Goal: Information Seeking & Learning: Check status

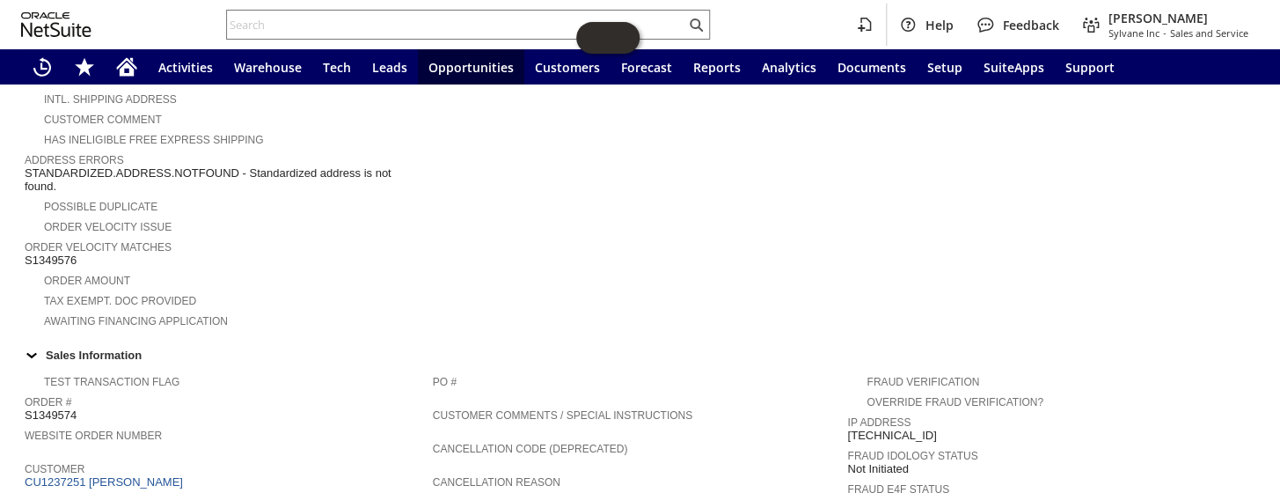
scroll to position [480, 0]
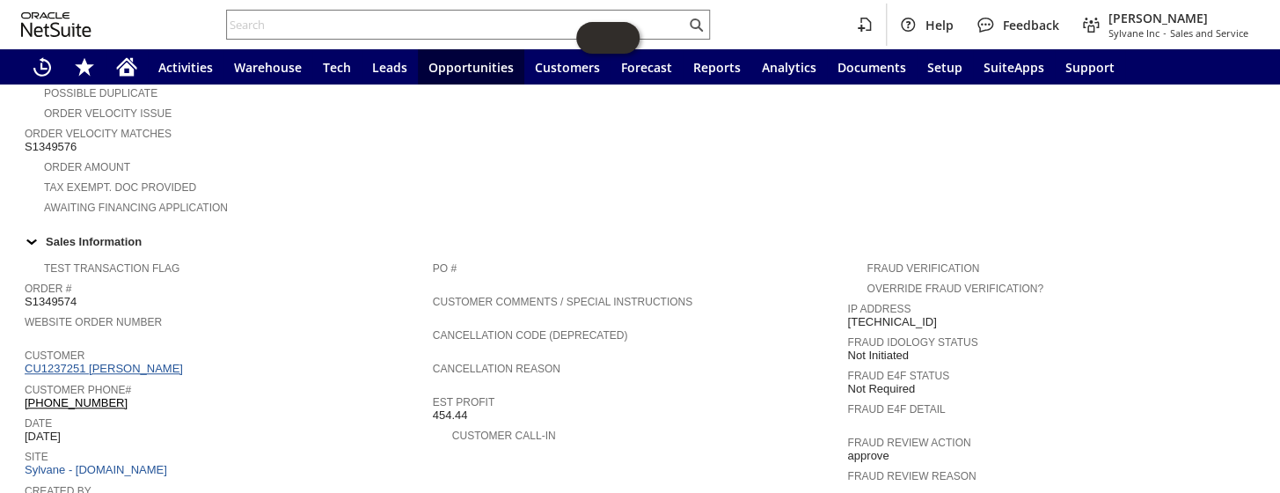
click at [187, 362] on link "CU1237251 Siddhaarth Rajkumar" at bounding box center [106, 368] width 163 height 13
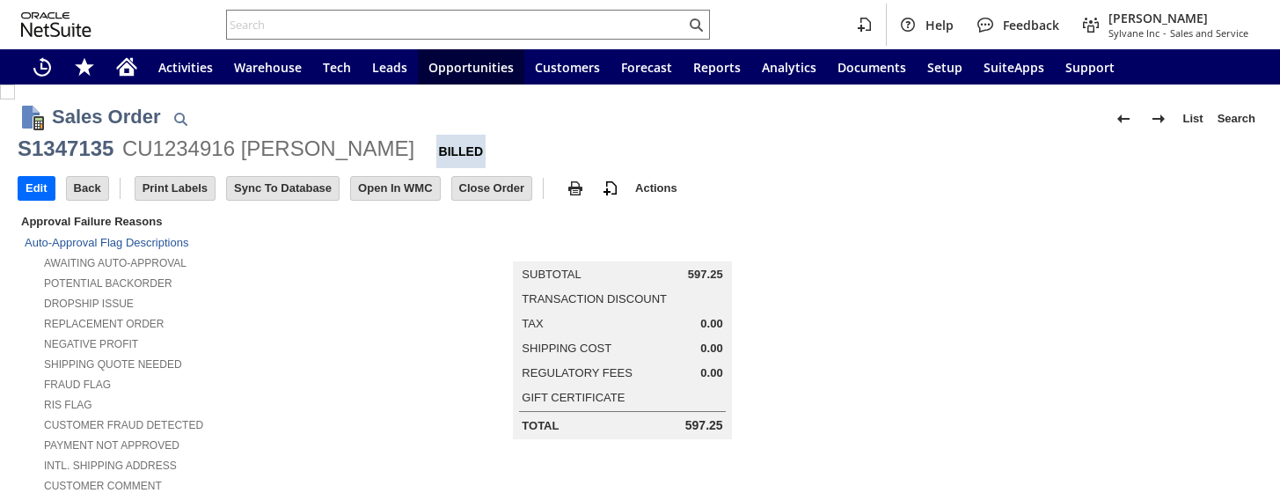
click at [347, 147] on div "S1347135 CU1234916 Ryan Herst Billed" at bounding box center [640, 151] width 1245 height 33
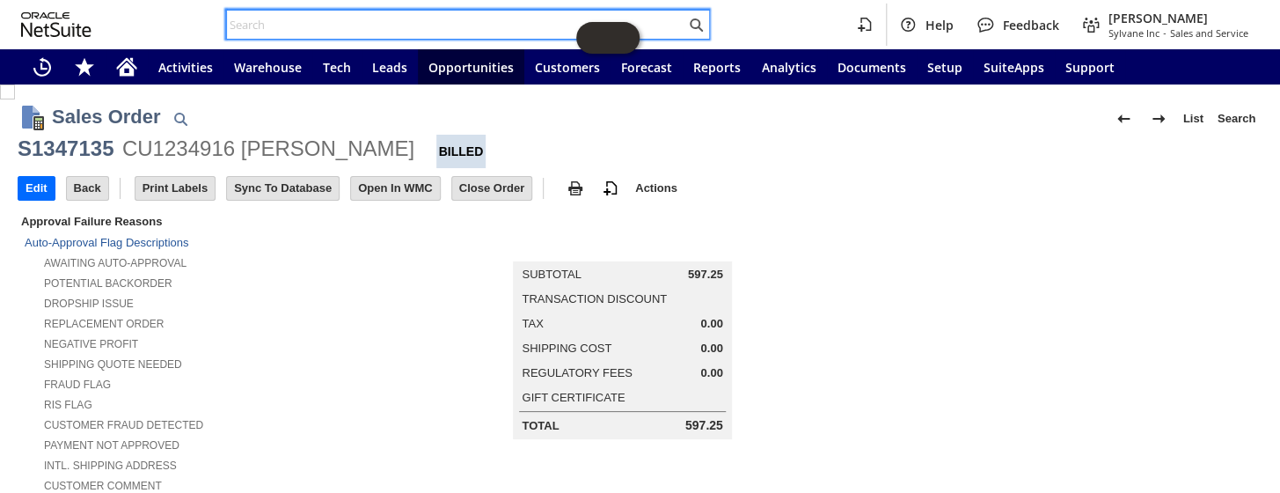
click at [410, 24] on input "text" at bounding box center [456, 24] width 458 height 21
paste input "113-5267388-0595422"
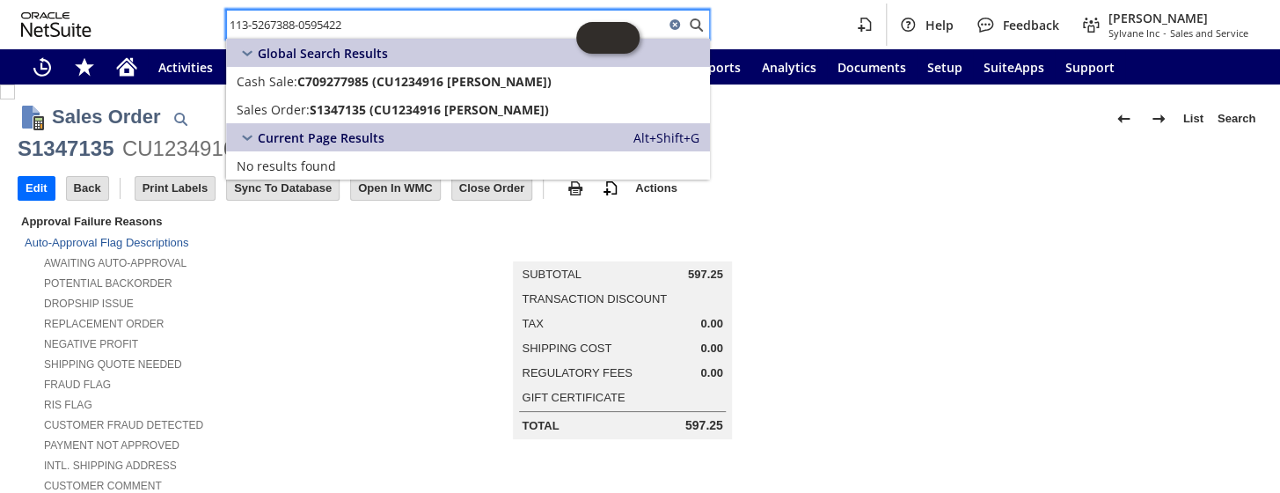
drag, startPoint x: 270, startPoint y: 26, endPoint x: 195, endPoint y: 34, distance: 75.3
click at [195, 34] on div "113-5267388-0595422 Help Feedback Coby Miller Sylvane Inc - Sales and Service" at bounding box center [640, 24] width 1280 height 49
paste input "905931"
type input "905931"
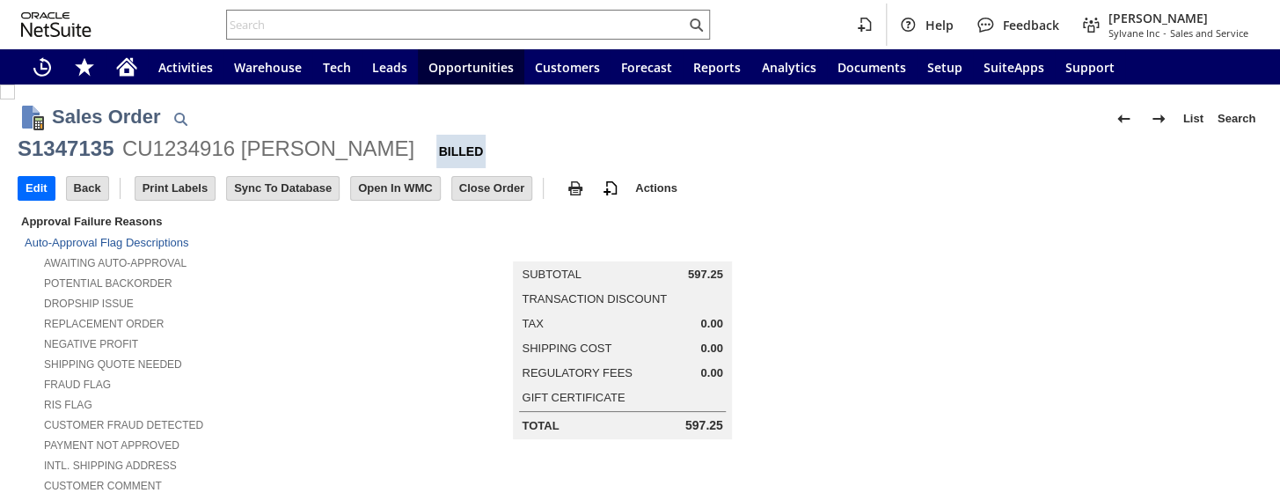
scroll to position [720, 0]
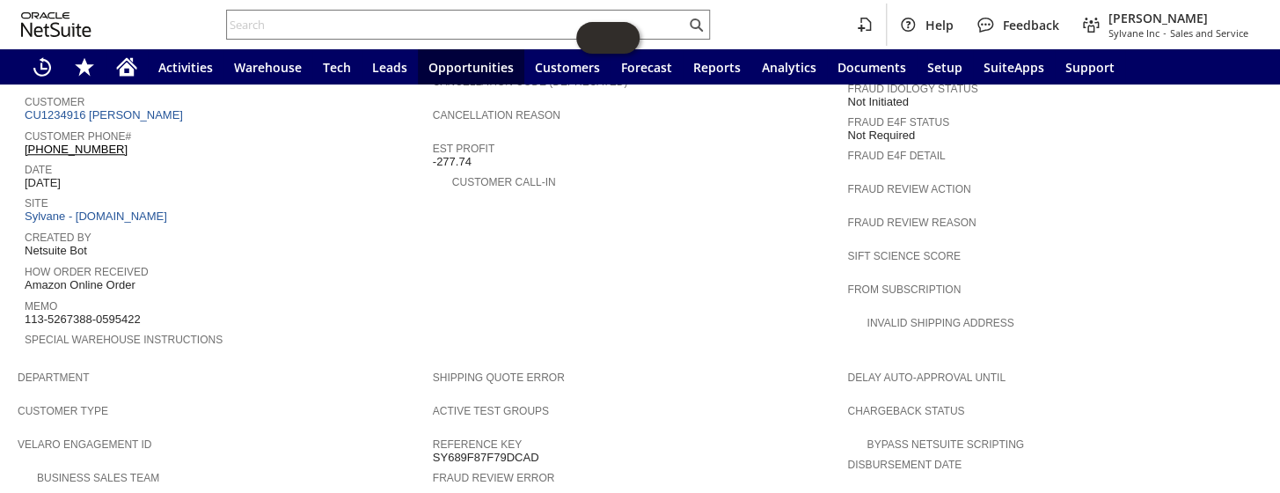
drag, startPoint x: 119, startPoint y: 275, endPoint x: 26, endPoint y: 277, distance: 92.4
click at [26, 295] on div "Memo 113-5267388-0595422" at bounding box center [225, 311] width 400 height 32
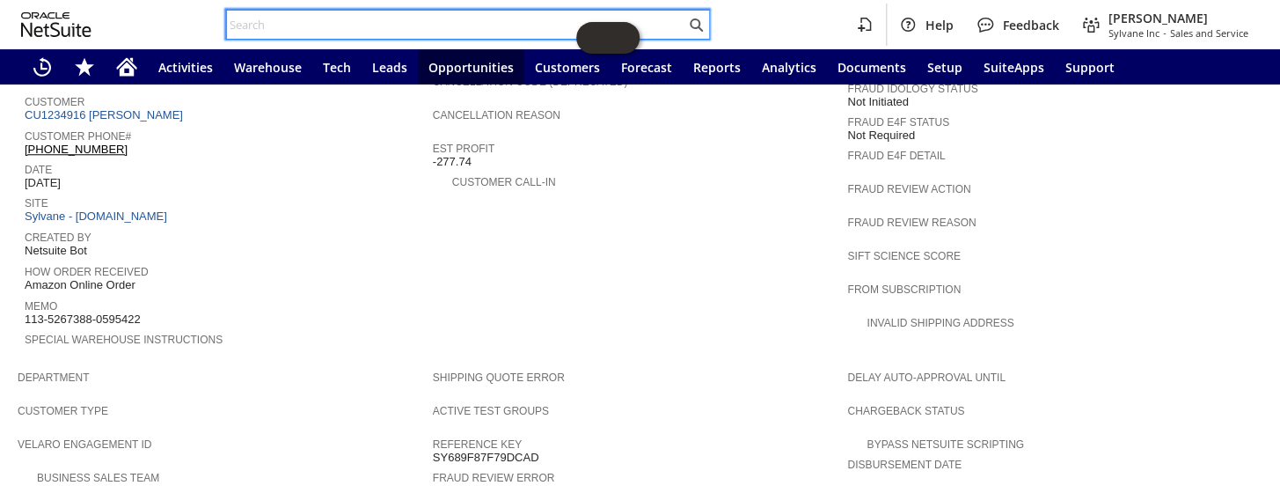
click at [365, 17] on input "text" at bounding box center [456, 24] width 458 height 21
paste input "S1347855"
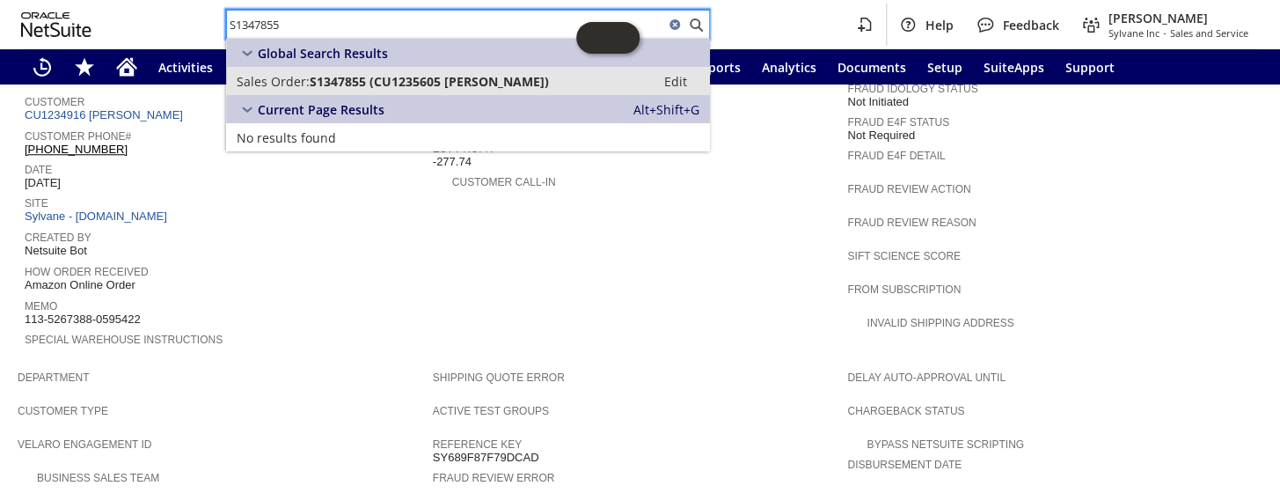
type input "S1347855"
click at [407, 68] on link "Sales Order: S1347855 (CU1235605 Denise Swartz) Edit" at bounding box center [468, 81] width 484 height 28
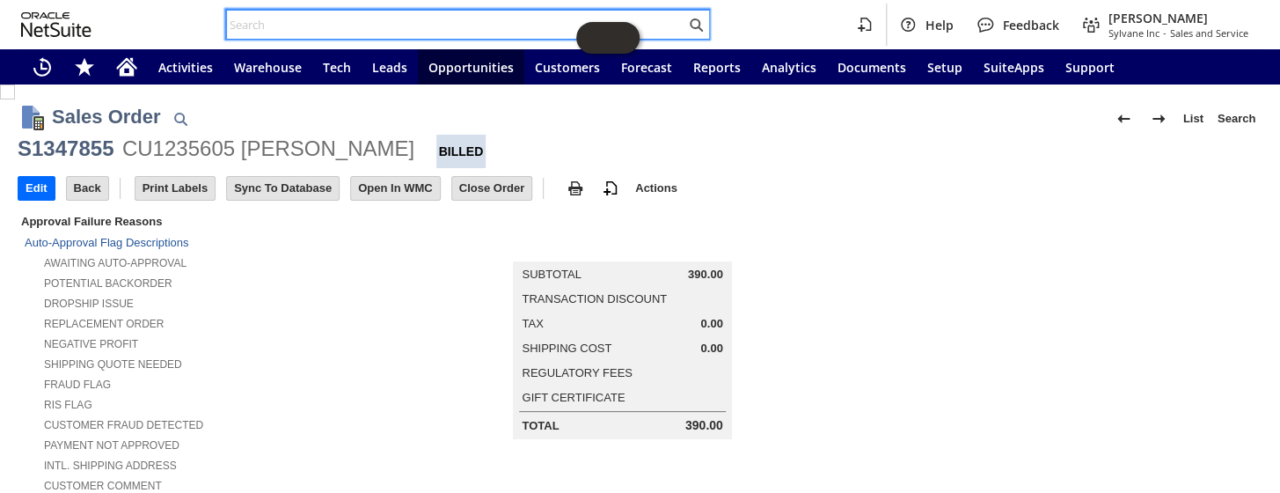
click at [349, 25] on input "text" at bounding box center [456, 24] width 458 height 21
paste input "S1347855"
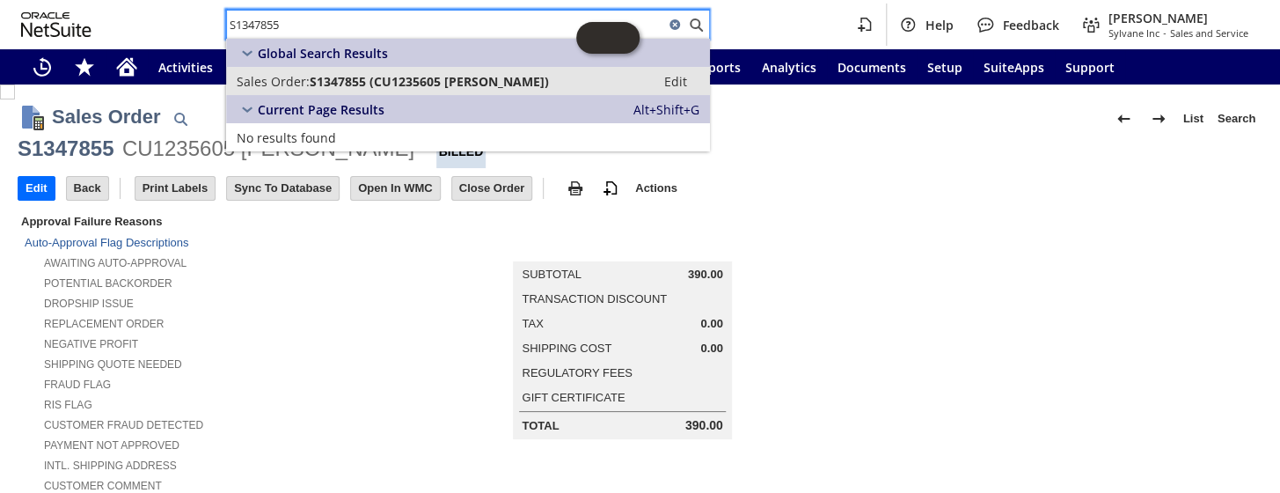
type input "S1347855"
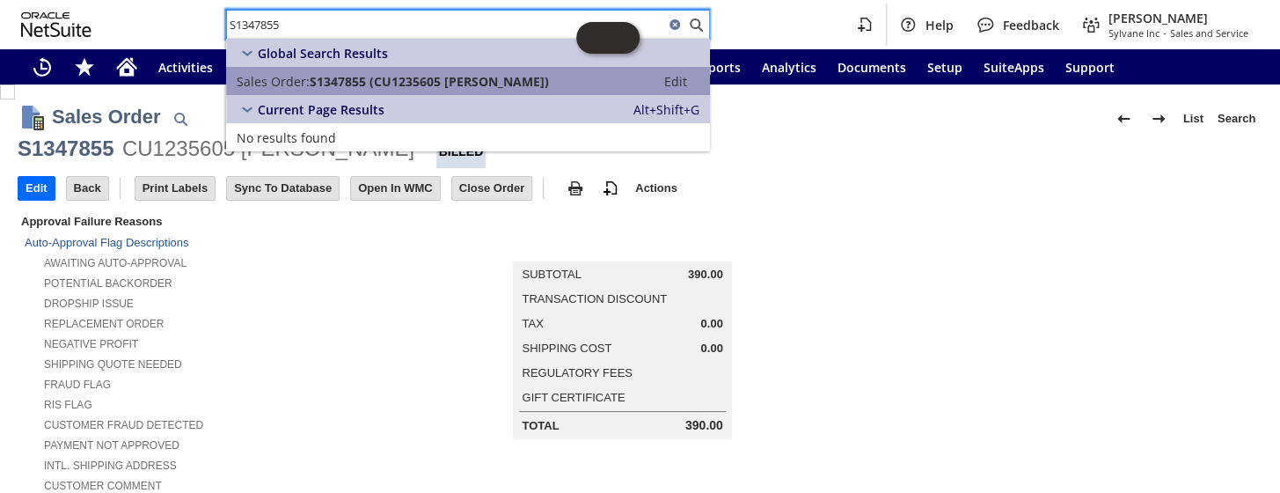
click at [392, 77] on span "S1347855 (CU1235605 Denise Swartz)" at bounding box center [429, 81] width 239 height 17
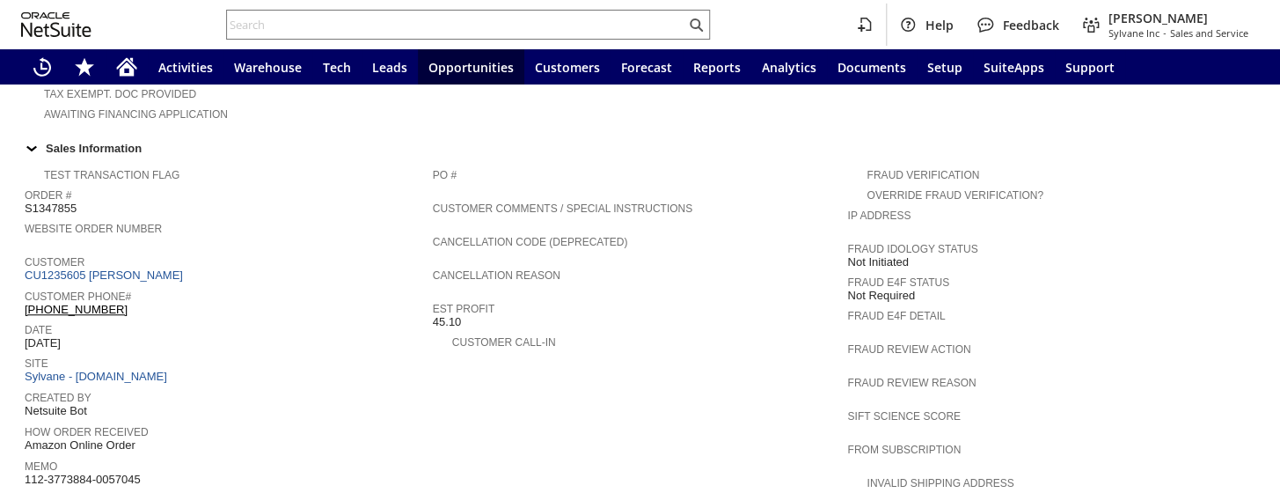
scroll to position [959, 0]
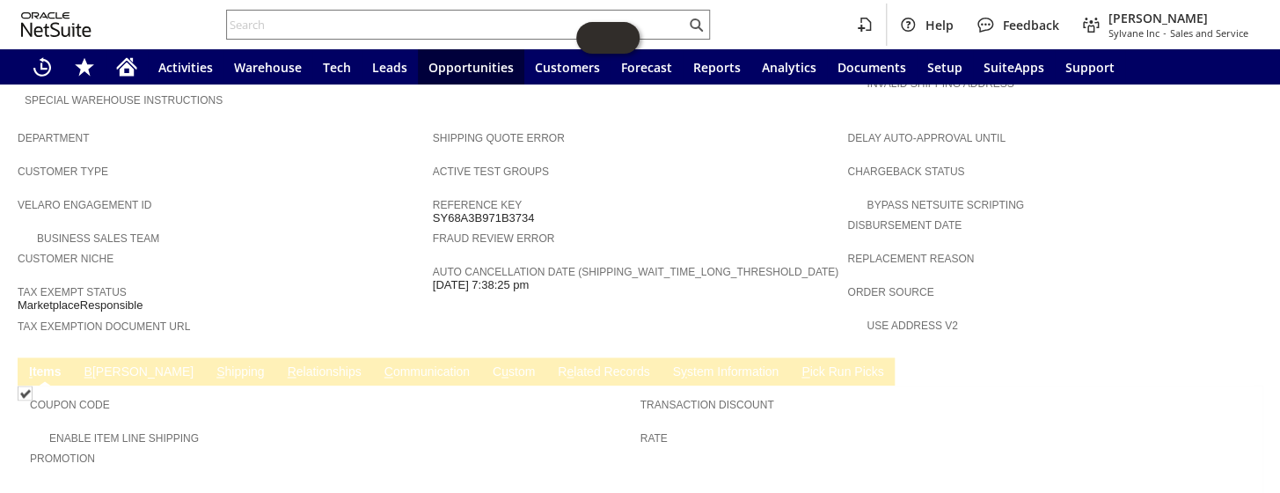
click at [554, 364] on link "R e lated Records" at bounding box center [604, 372] width 100 height 17
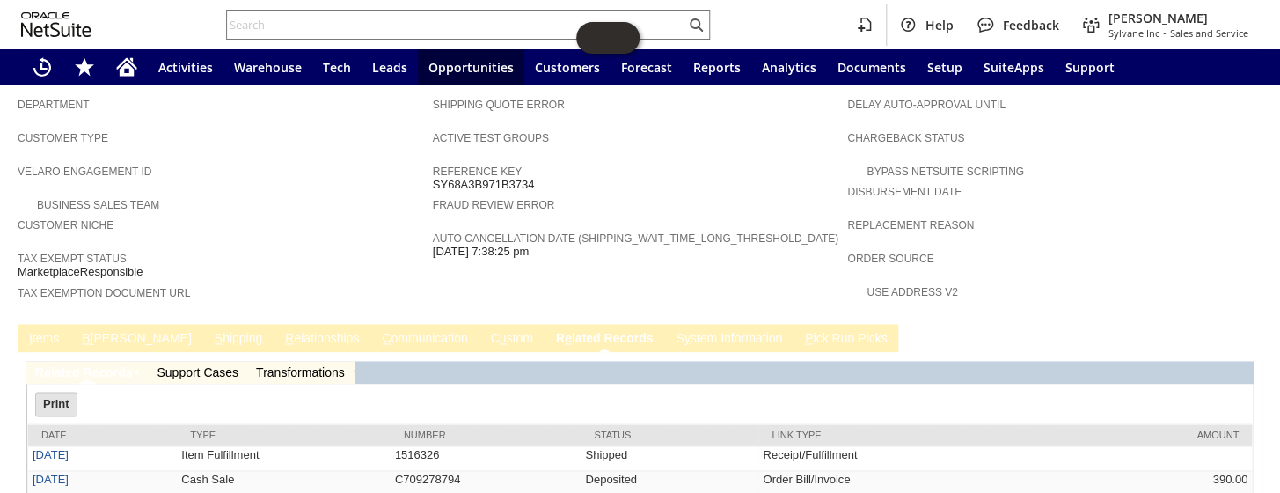
scroll to position [1005, 0]
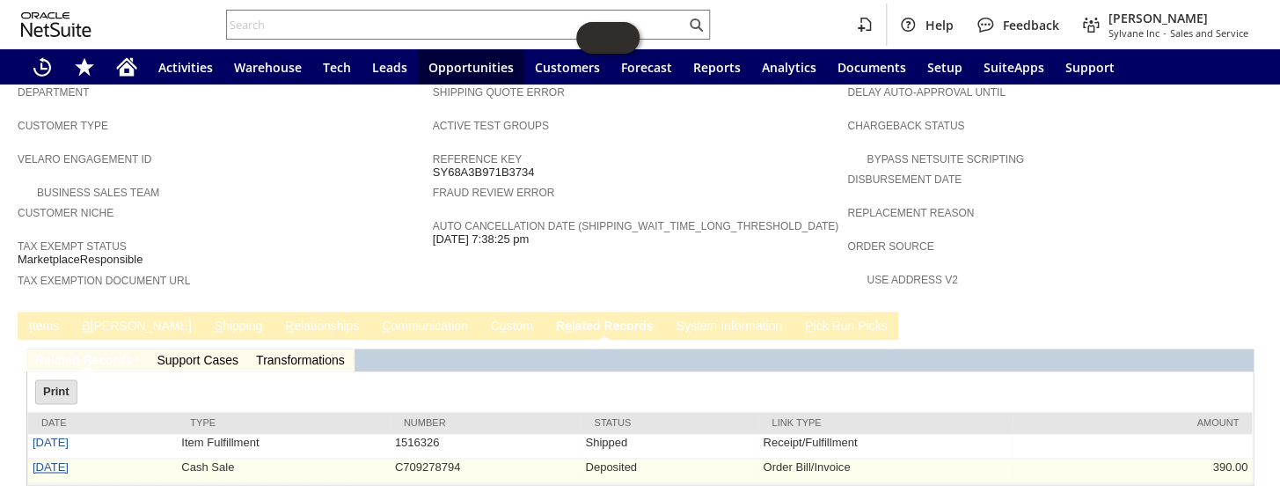
click at [69, 460] on link "8/19/2025" at bounding box center [51, 466] width 36 height 13
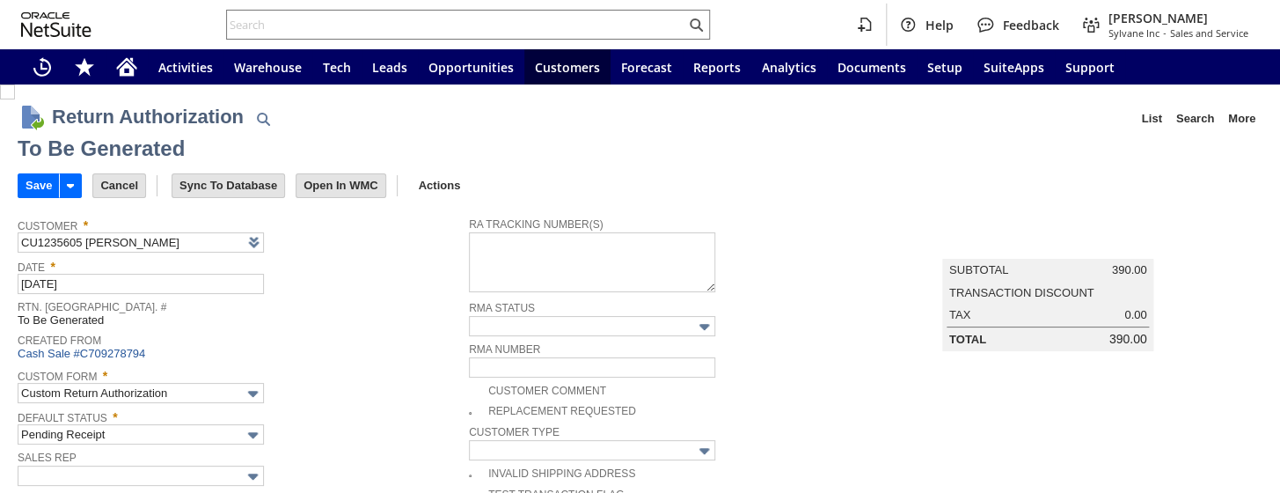
type input "Add"
type input "Copy Previous"
click at [30, 185] on input "Save" at bounding box center [38, 185] width 40 height 23
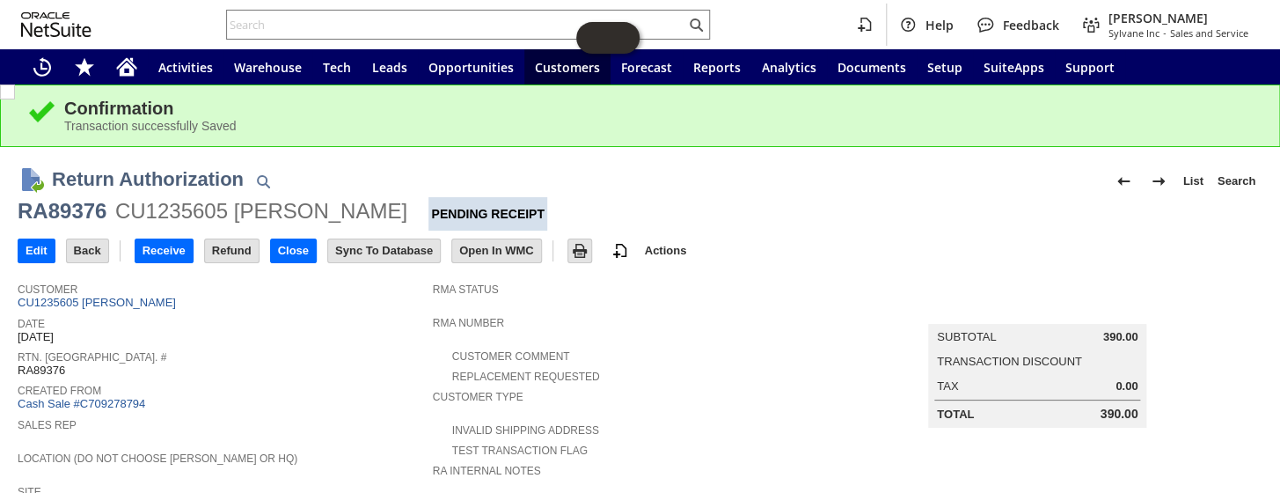
click at [81, 206] on div "RA89376" at bounding box center [62, 211] width 89 height 28
copy div "RA89376"
click at [355, 26] on input "text" at bounding box center [456, 24] width 458 height 21
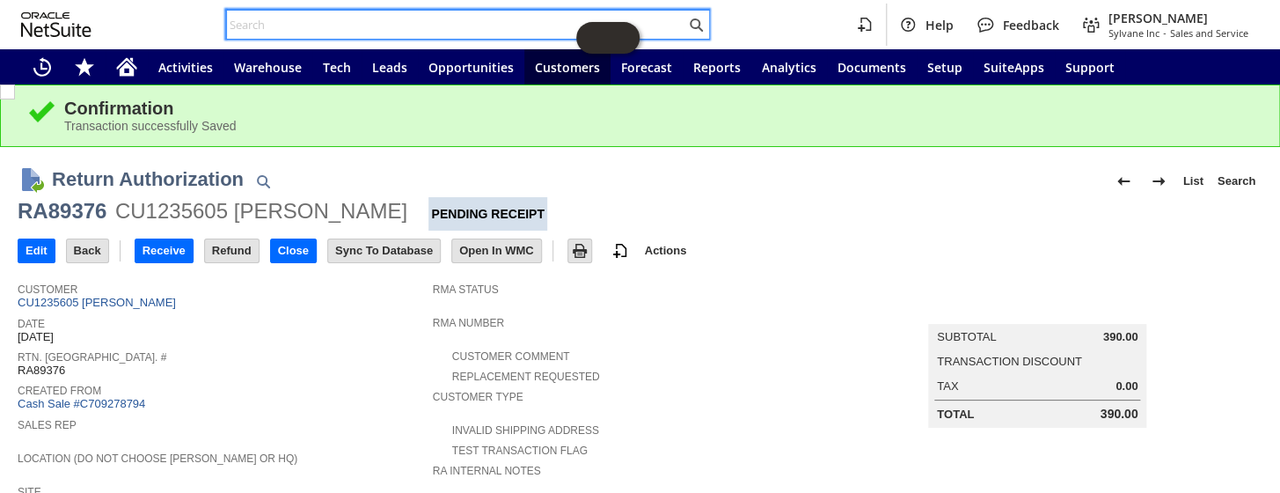
paste input "P218788"
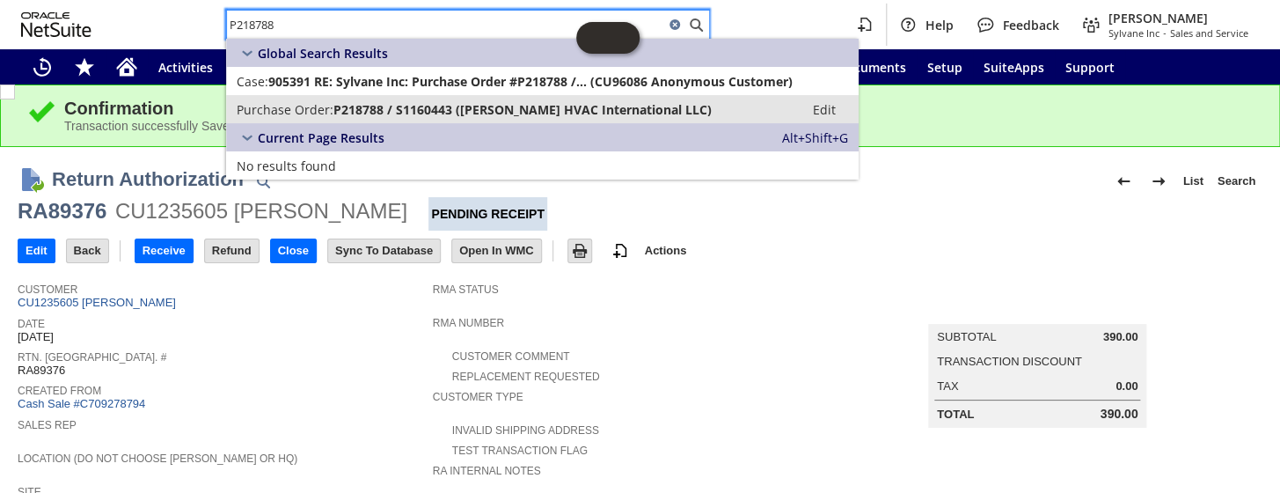
type input "P218788"
click at [404, 105] on span "P218788 / S1160443 (Parker Davis HVAC International LLC)" at bounding box center [523, 109] width 378 height 17
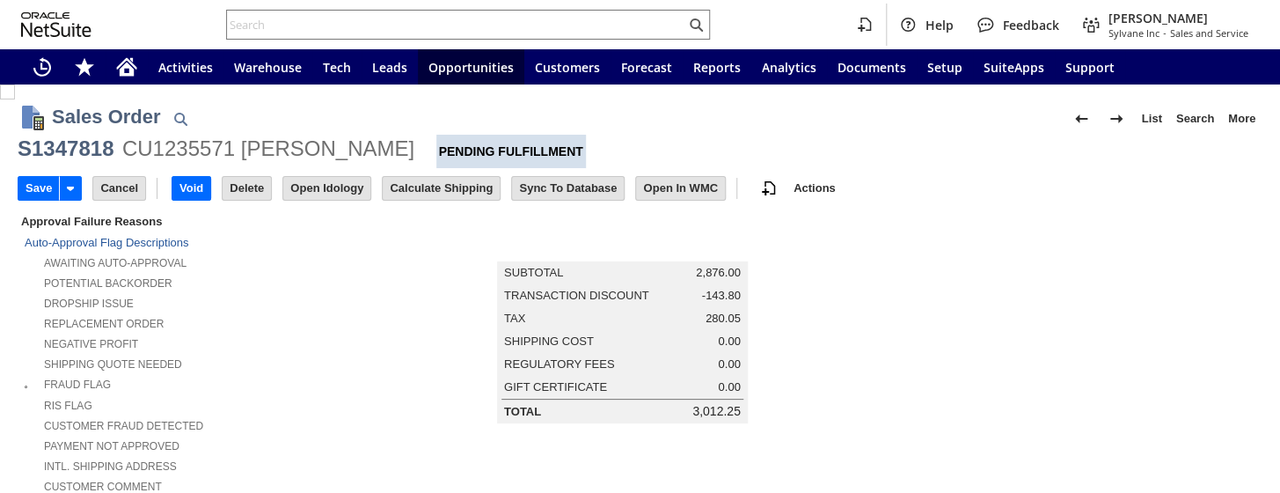
type input "Intelligent Recommendations ⁰"
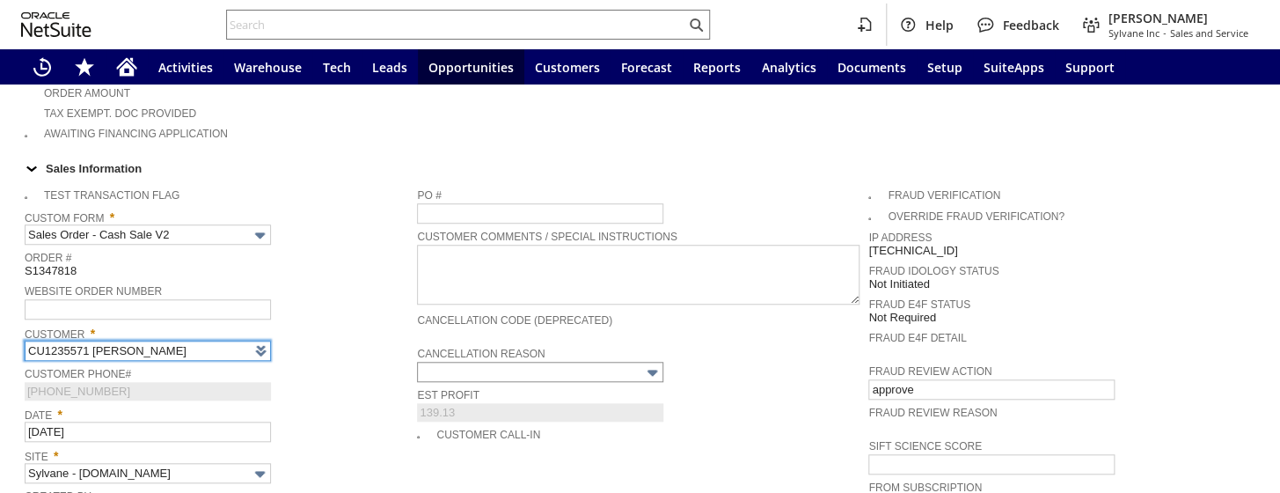
scroll to position [560, 0]
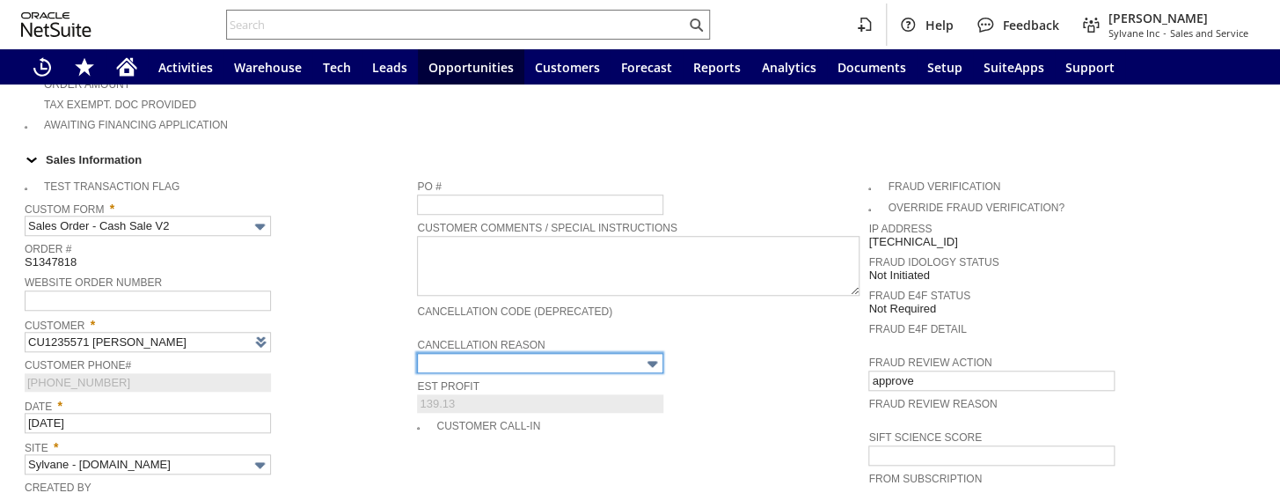
click at [574, 353] on input "text" at bounding box center [540, 363] width 246 height 20
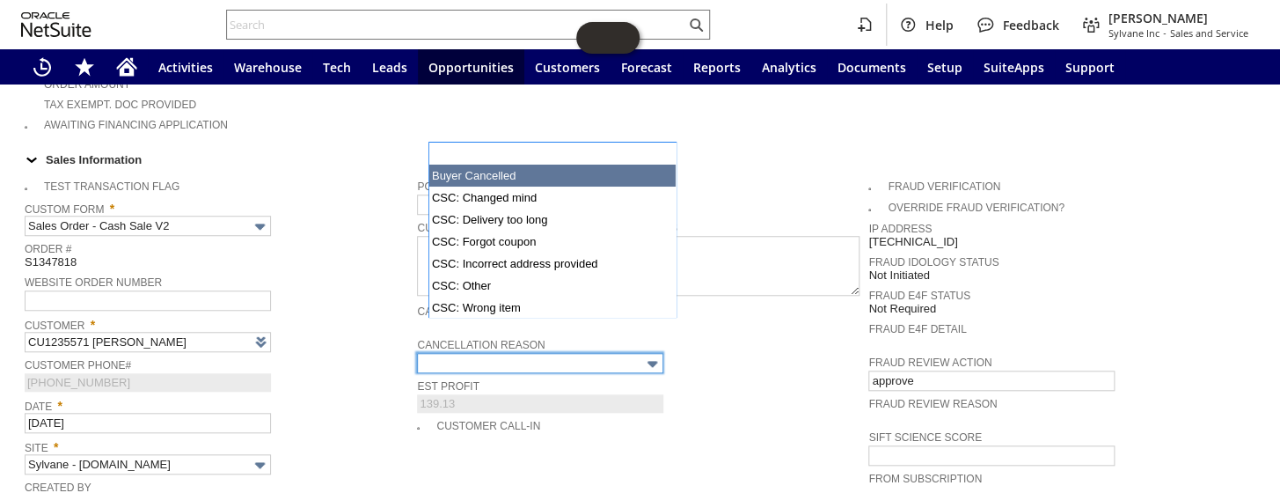
type input "Buyer Cancelled"
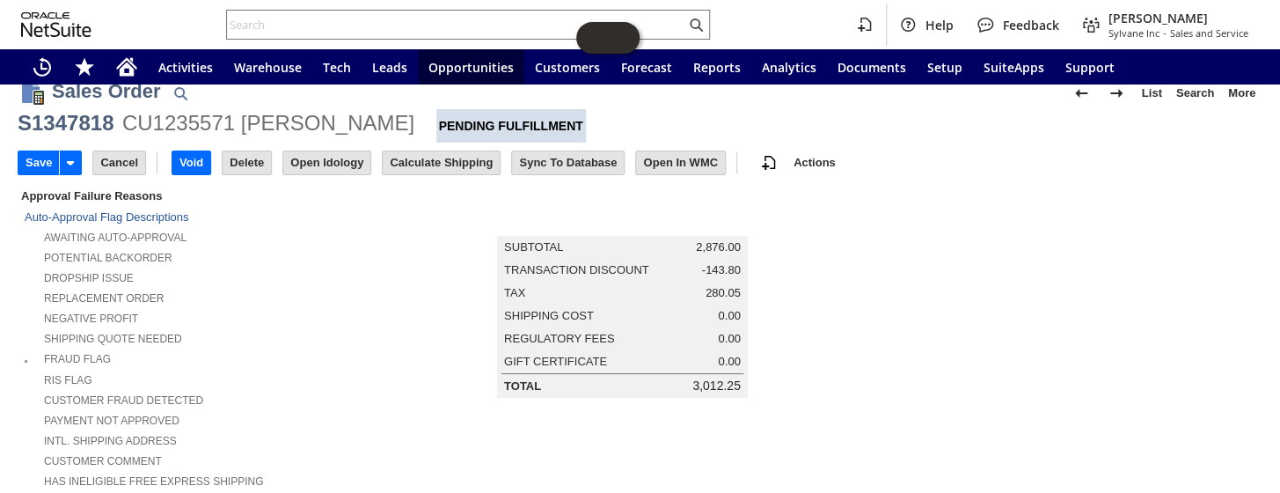
scroll to position [0, 0]
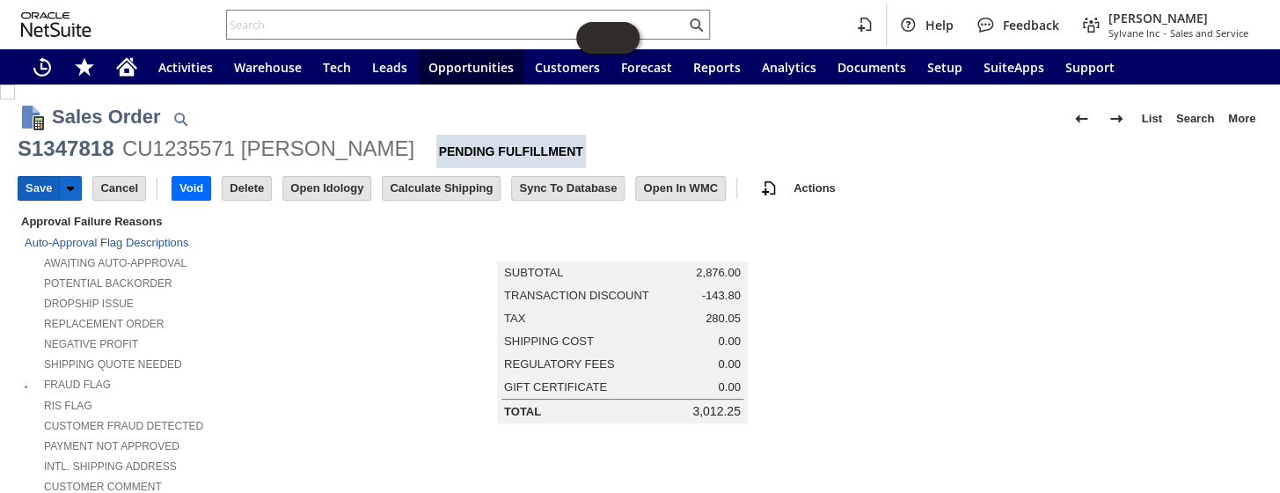
click at [26, 185] on input "Save" at bounding box center [38, 188] width 40 height 23
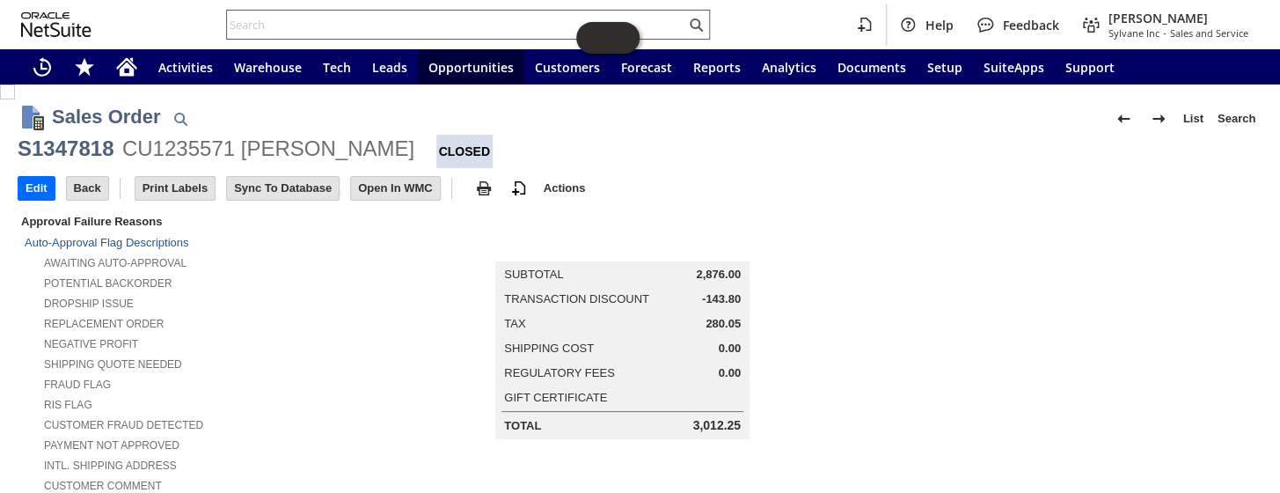
click at [368, 23] on input "text" at bounding box center [456, 24] width 458 height 21
paste input "P218797"
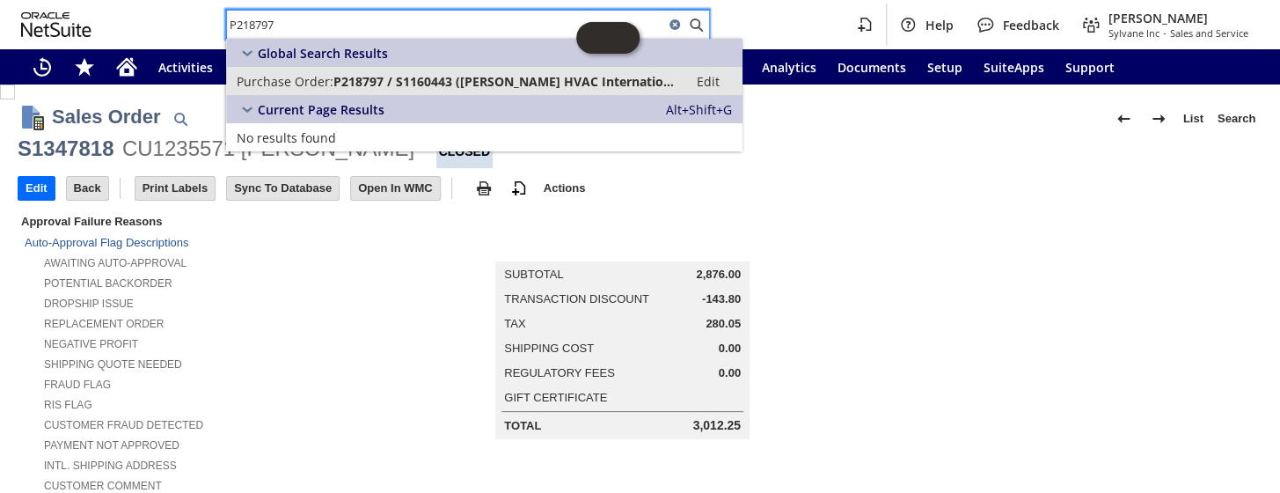
type input "P218797"
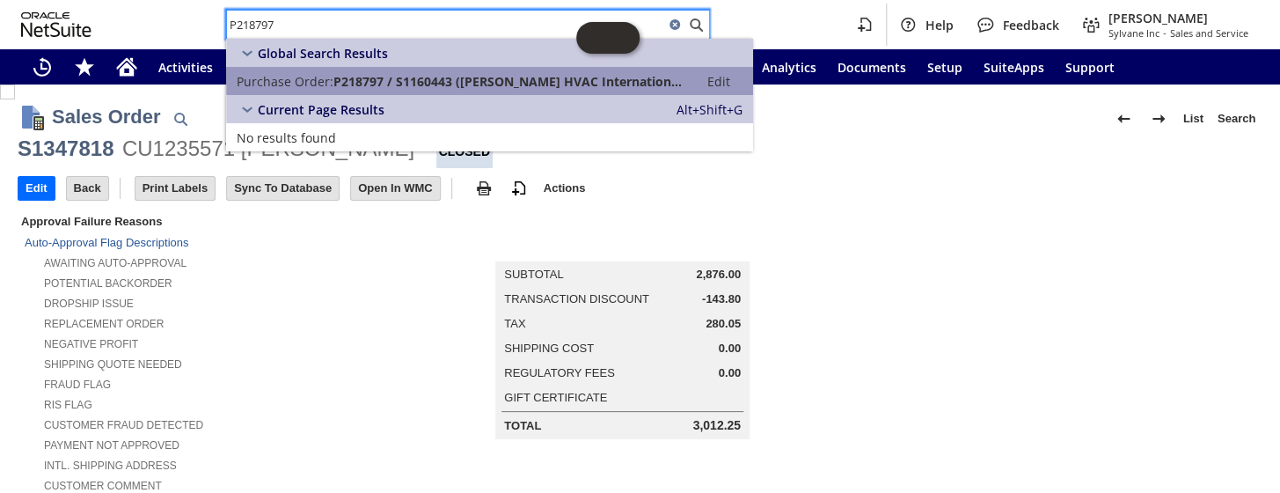
click at [358, 76] on span "P218797 / S1160443 (Parker Davis HVAC International LLC)" at bounding box center [511, 81] width 355 height 17
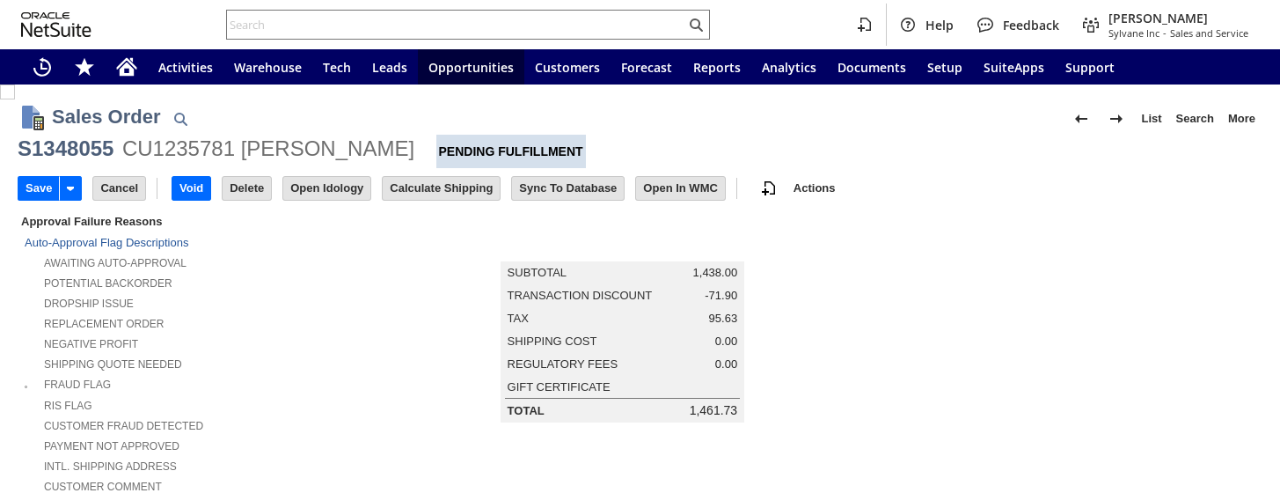
type input "Add"
type input "Copy Previous"
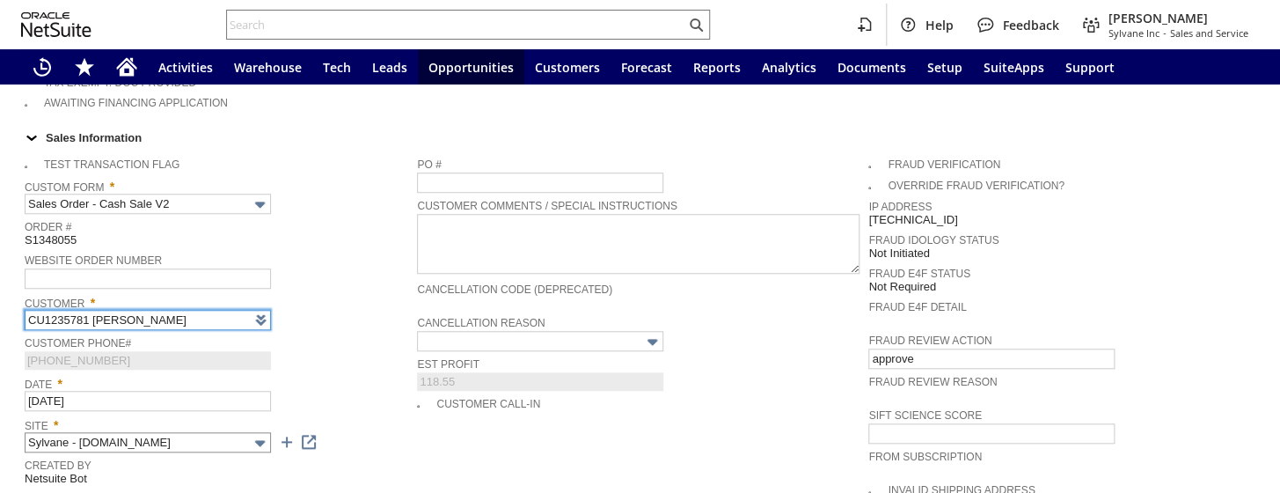
type input "Intelligent Recommendations ⁰"
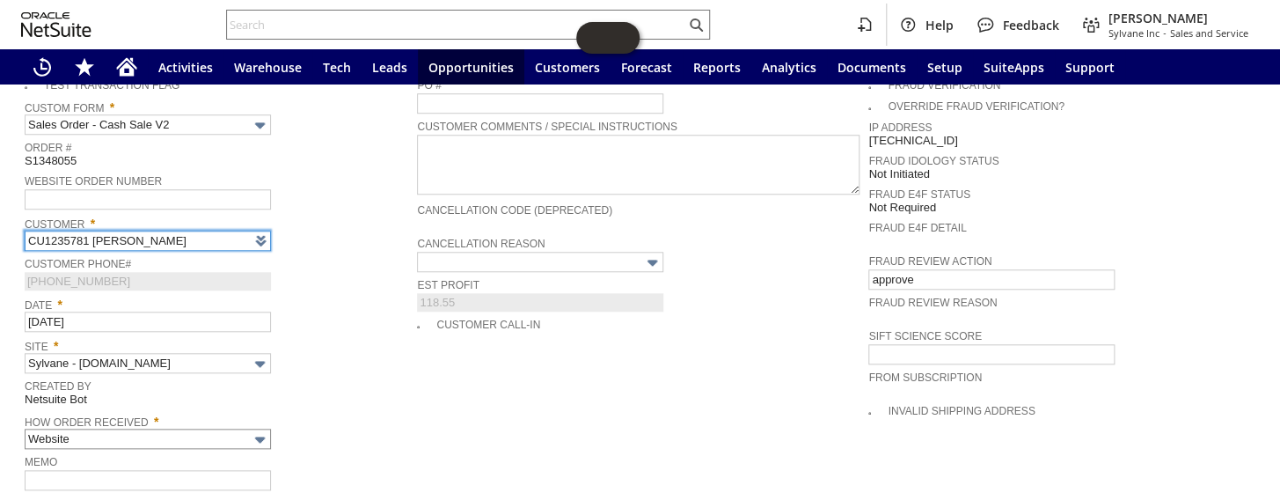
scroll to position [662, 0]
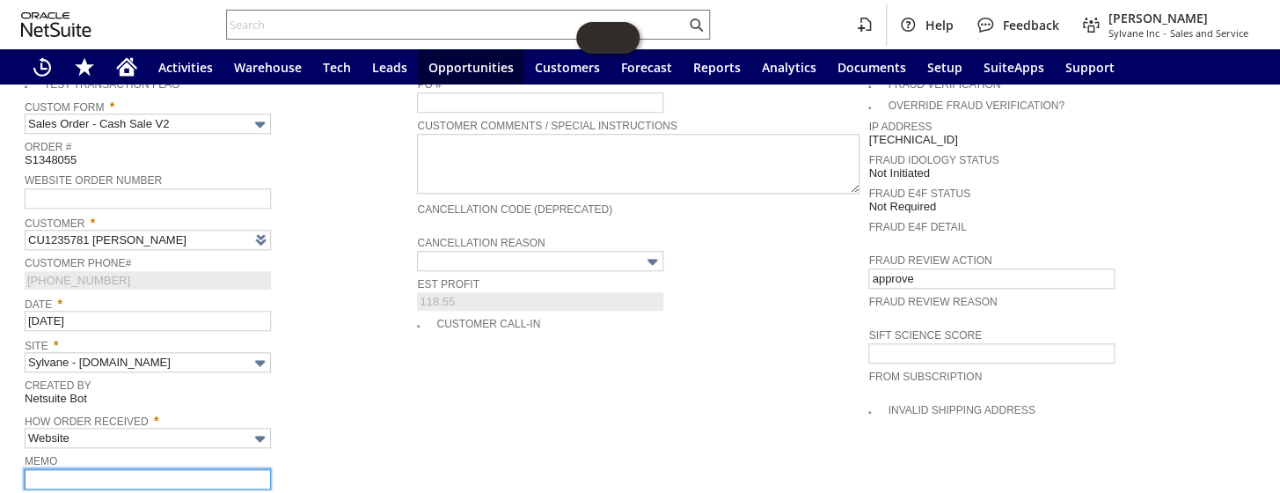
click at [103, 469] on input "text" at bounding box center [148, 479] width 246 height 20
type input "cusotmer said to keep order open"
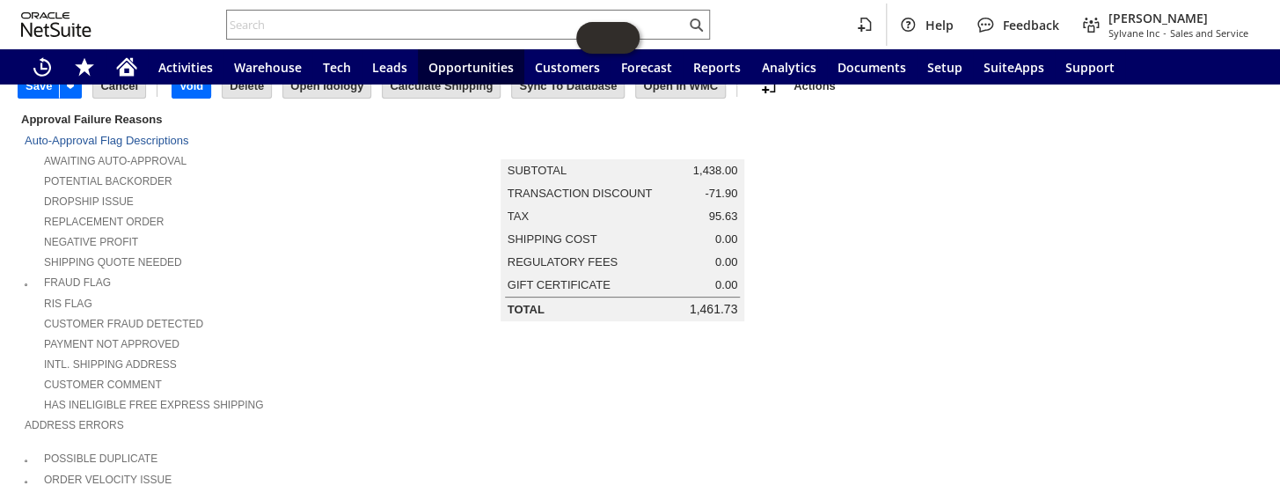
scroll to position [0, 0]
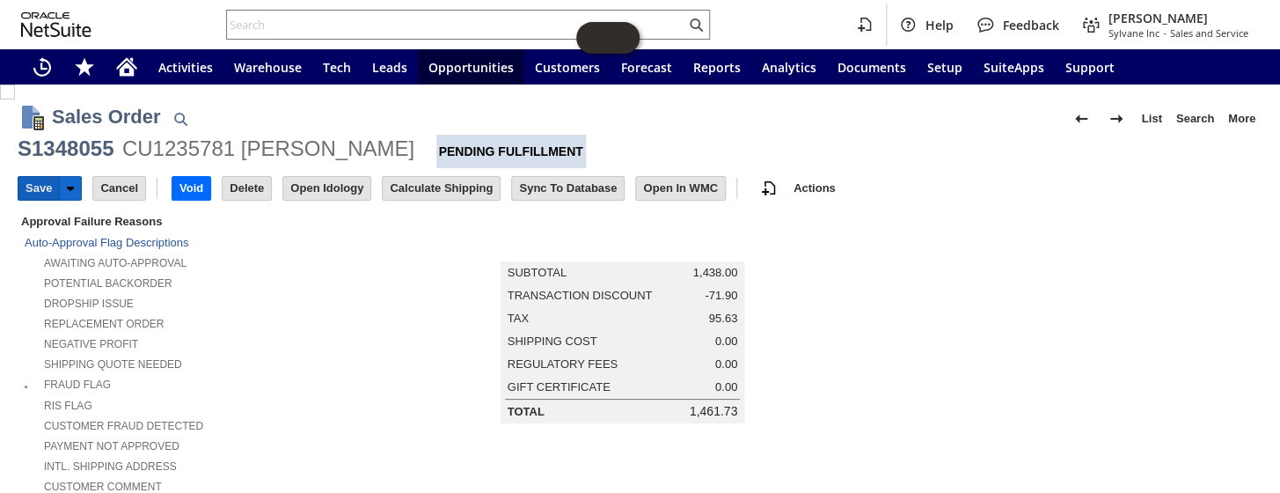
click at [32, 184] on input "Save" at bounding box center [38, 188] width 40 height 23
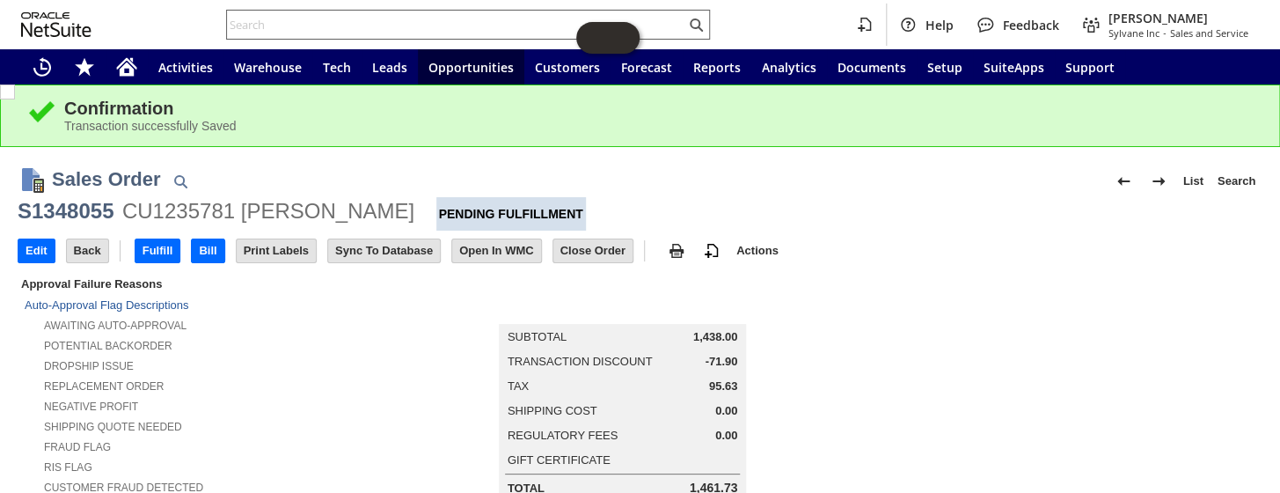
click at [459, 18] on input "text" at bounding box center [456, 24] width 458 height 21
click at [378, 16] on input "text" at bounding box center [456, 24] width 458 height 21
paste input "CU1234816"
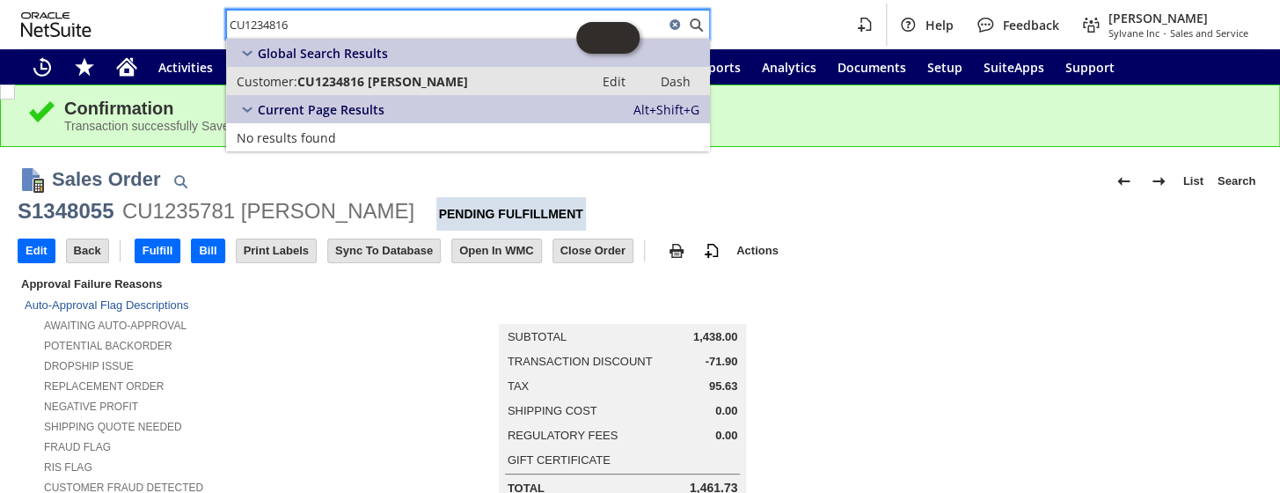
type input "CU1234816"
click at [402, 78] on span "CU1234816 Nicholas Bryant" at bounding box center [382, 81] width 171 height 17
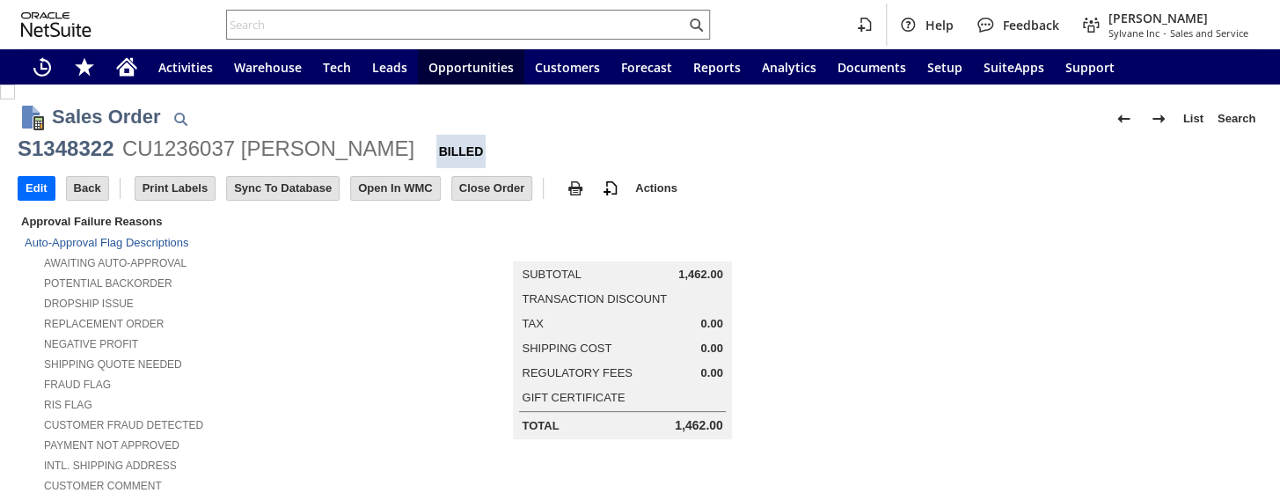
scroll to position [640, 0]
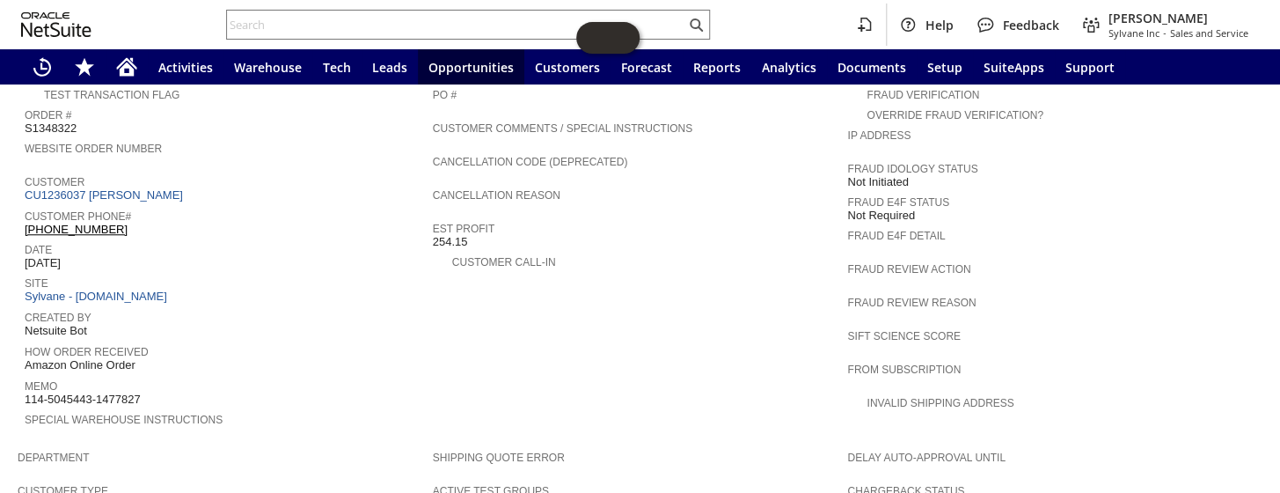
drag, startPoint x: 60, startPoint y: 361, endPoint x: 24, endPoint y: 358, distance: 36.2
click at [25, 375] on div "Memo 114-5045443-1477827" at bounding box center [225, 391] width 400 height 32
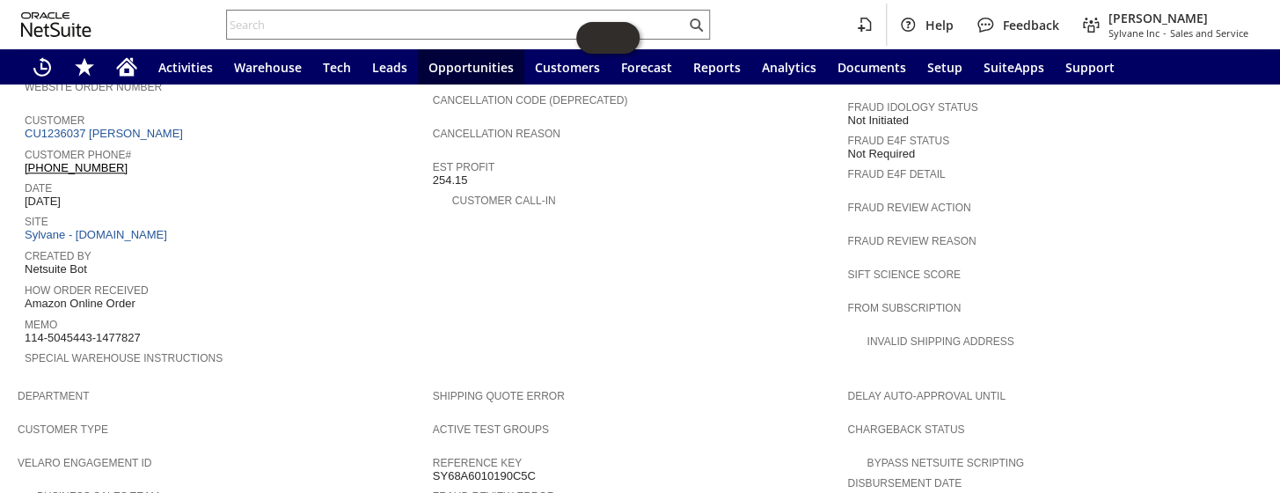
scroll to position [720, 0]
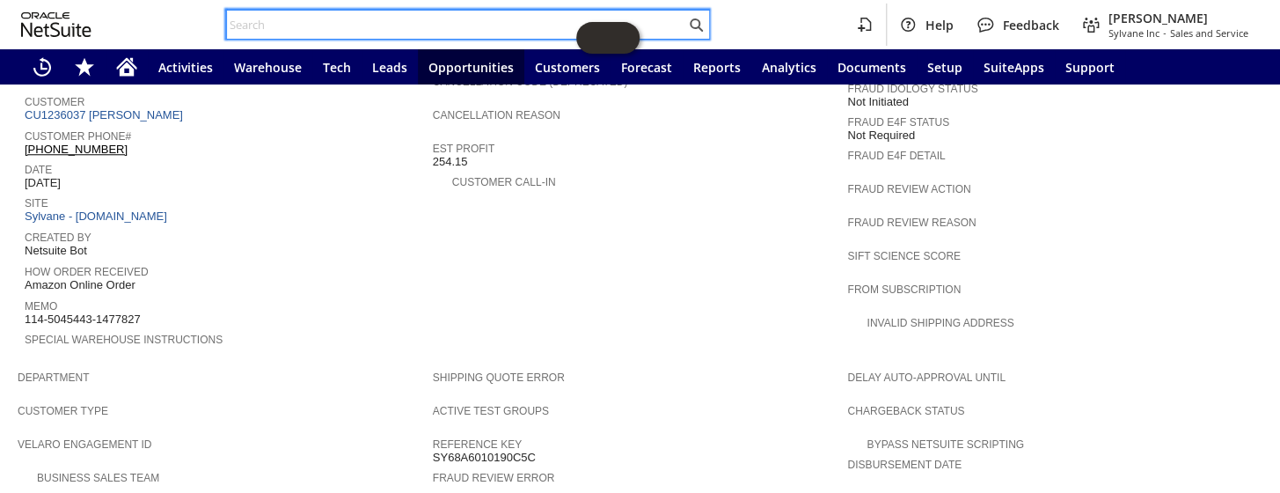
click at [362, 29] on input "text" at bounding box center [456, 24] width 458 height 21
paste input "S1347755"
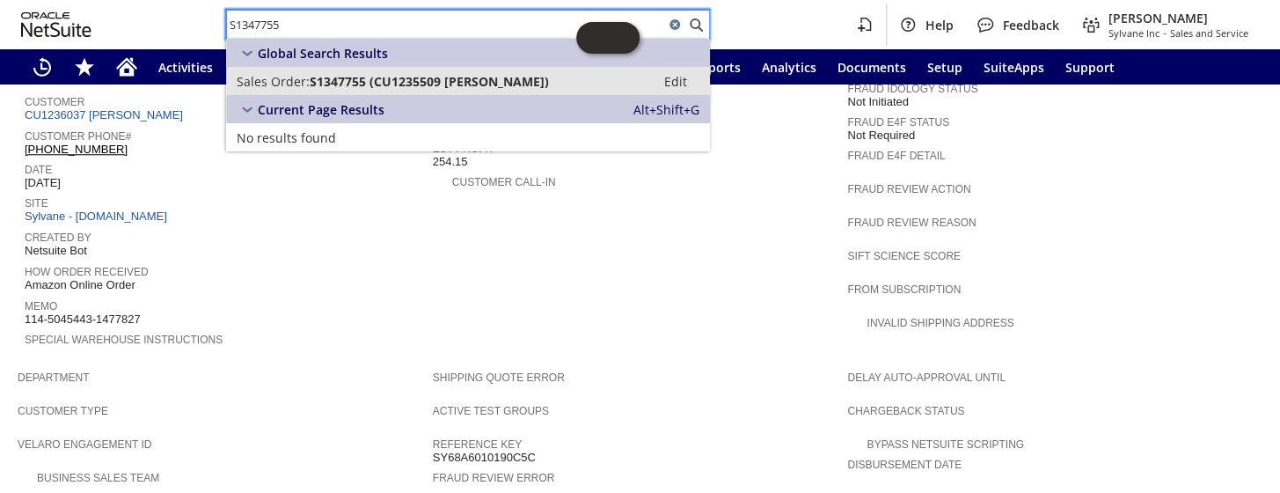
type input "S1347755"
click at [386, 79] on span "S1347755 (CU1235509 loi tom)" at bounding box center [429, 81] width 239 height 17
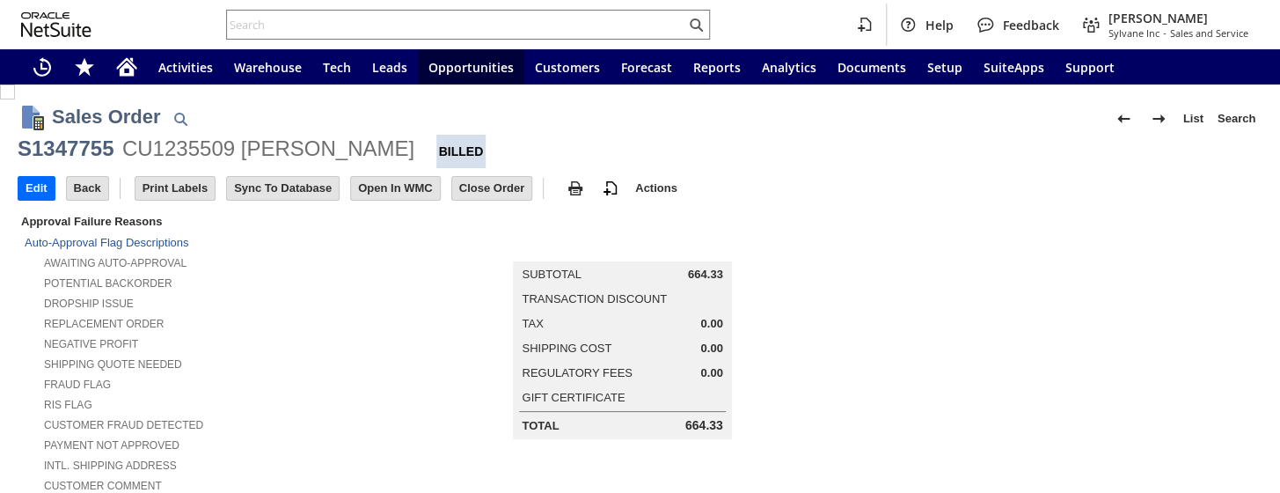
scroll to position [560, 0]
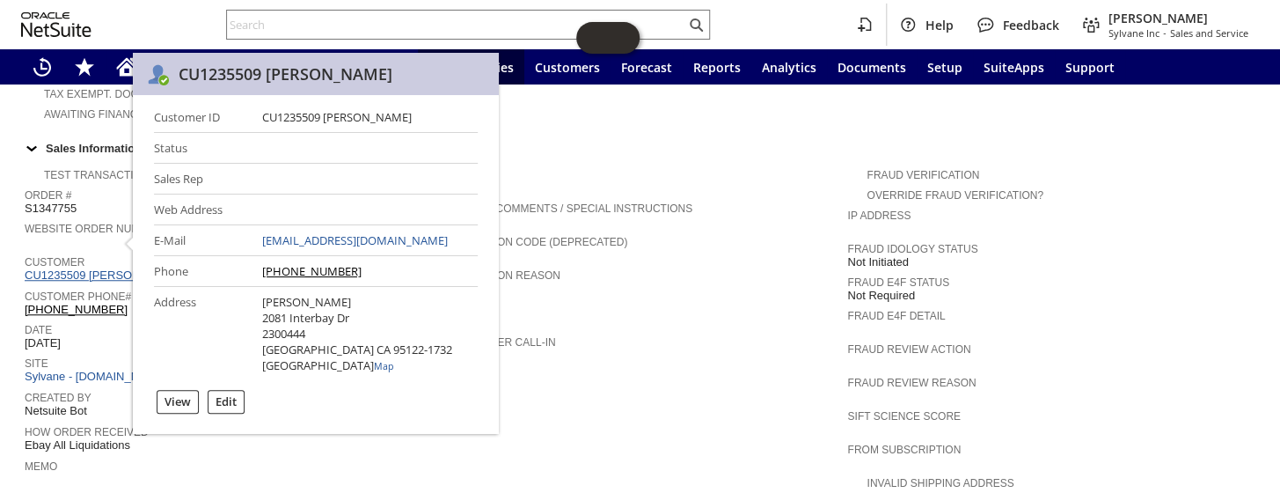
click at [84, 268] on link "CU1235509 [PERSON_NAME]" at bounding box center [106, 274] width 163 height 13
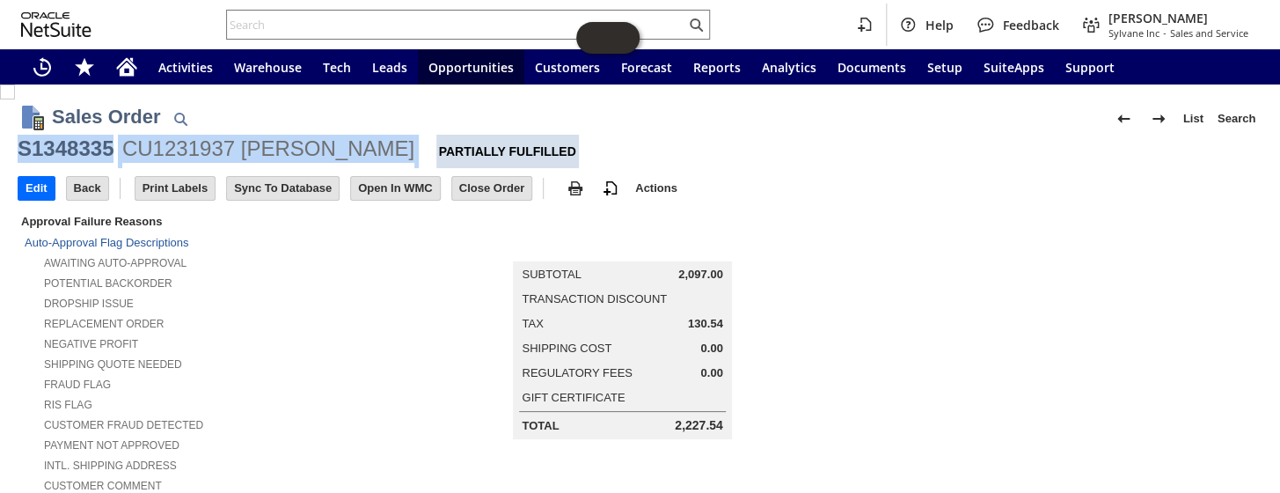
drag, startPoint x: 384, startPoint y: 150, endPoint x: 17, endPoint y: 156, distance: 367.0
copy div "S1348335 CU1231937 [PERSON_NAME]"
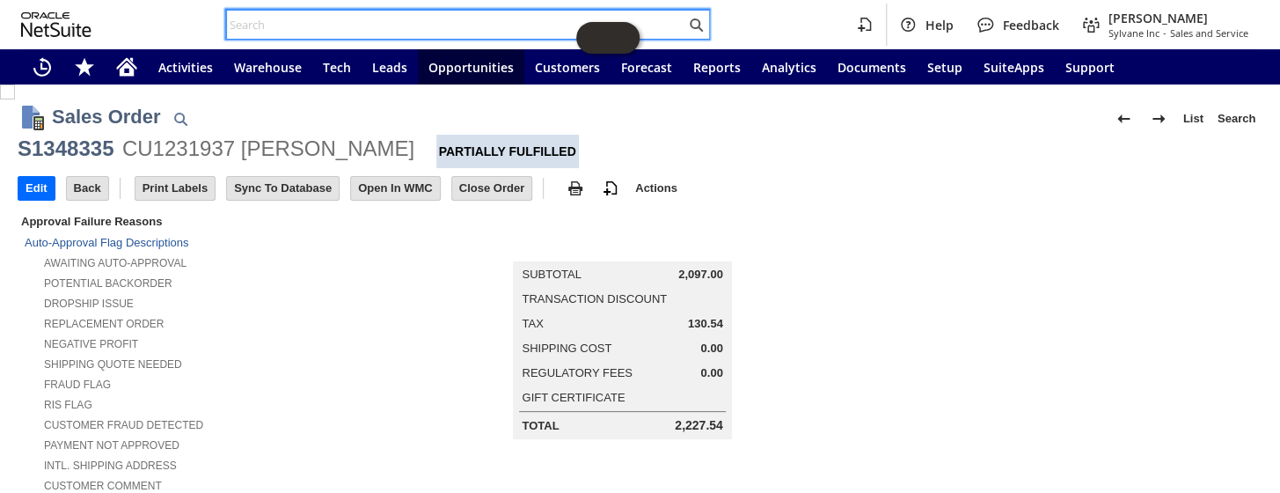
click at [444, 22] on input "text" at bounding box center [456, 24] width 458 height 21
paste input "[PERSON_NAME][EMAIL_ADDRESS][PERSON_NAME][DOMAIN_NAME]"
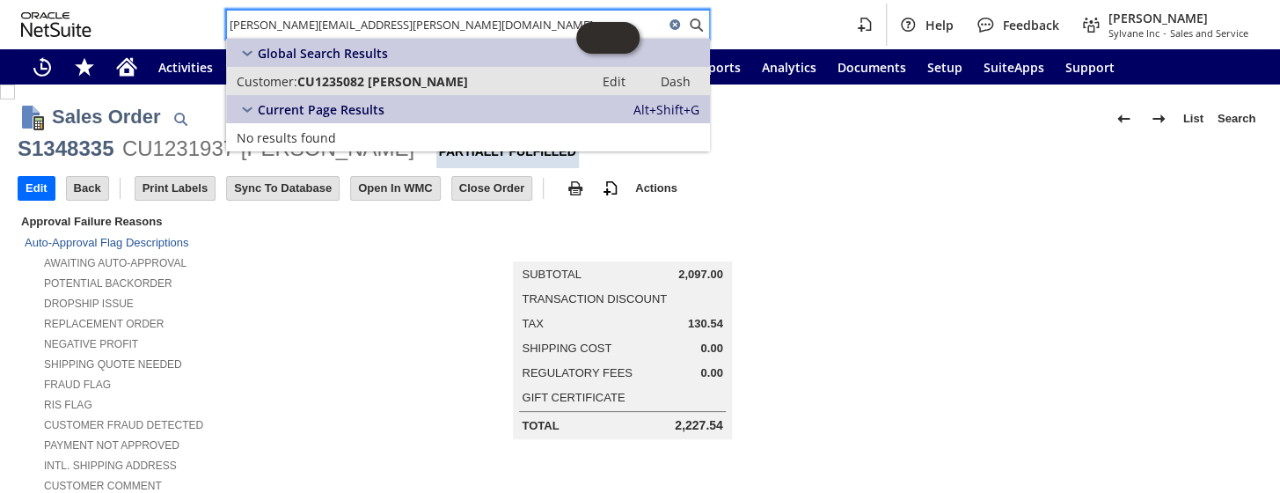
type input "[PERSON_NAME][EMAIL_ADDRESS][PERSON_NAME][DOMAIN_NAME]"
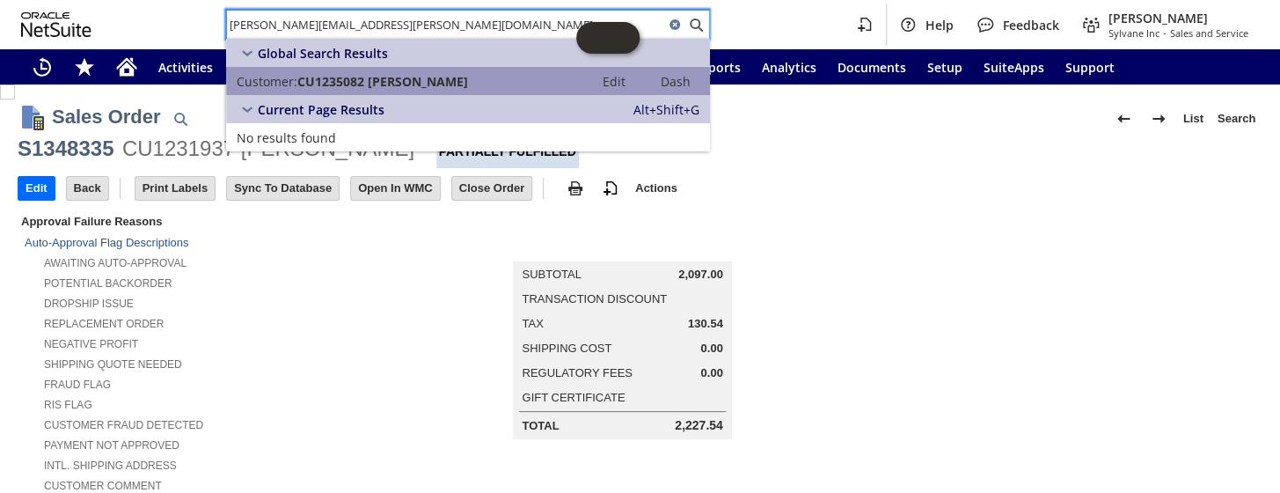
click at [404, 79] on span "CU1235082 [PERSON_NAME]" at bounding box center [382, 81] width 171 height 17
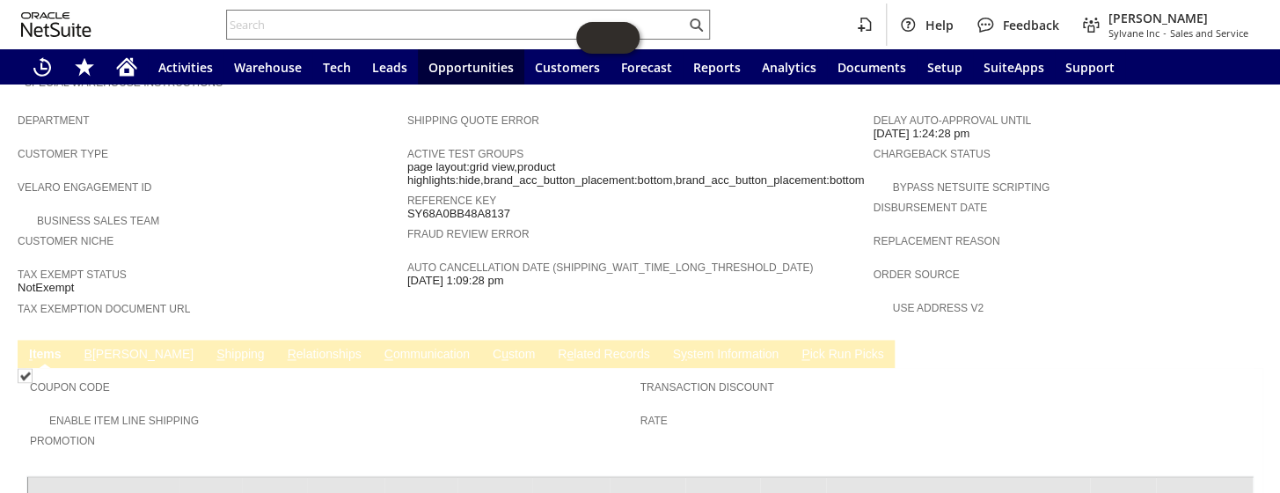
scroll to position [847, 0]
